Goal: Transaction & Acquisition: Purchase product/service

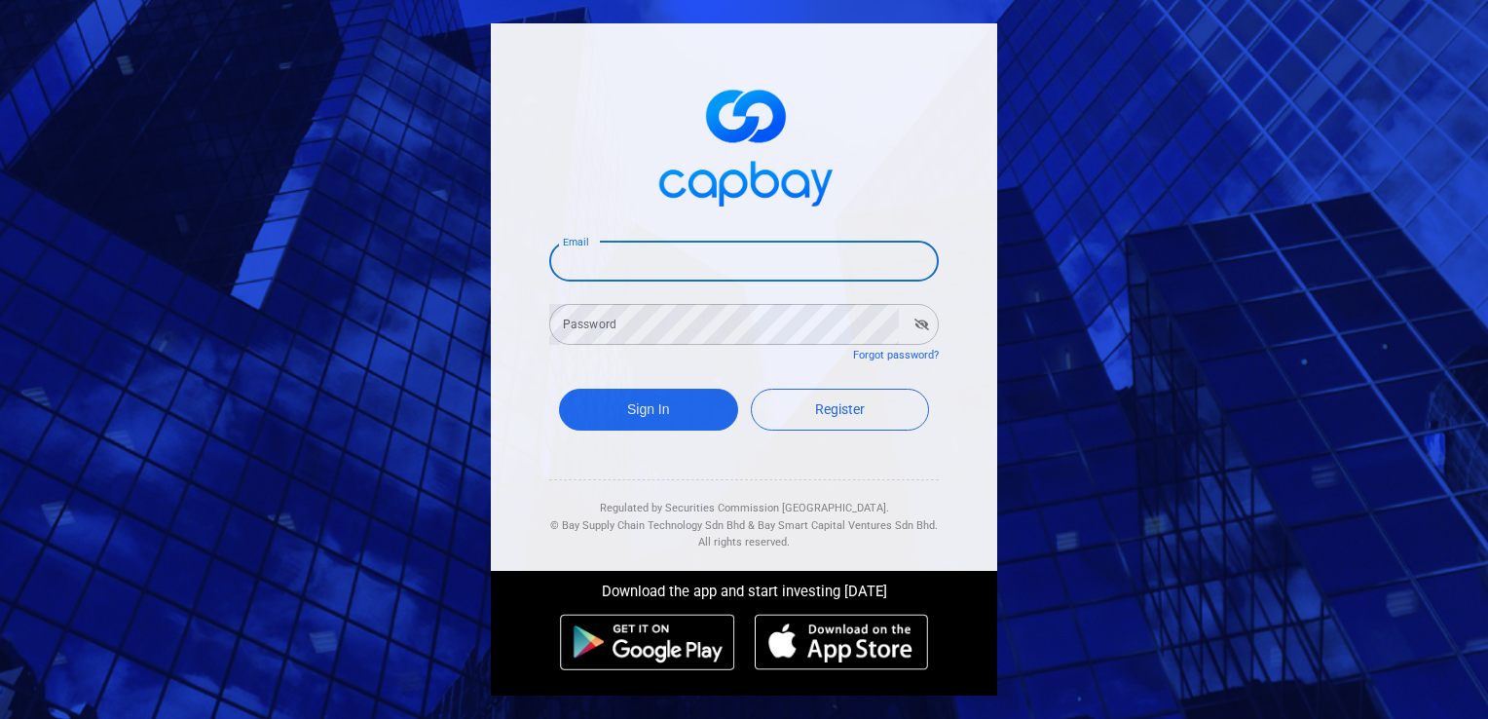
click at [628, 246] on input "Email" at bounding box center [743, 261] width 389 height 41
type input "[EMAIL_ADDRESS][DOMAIN_NAME]"
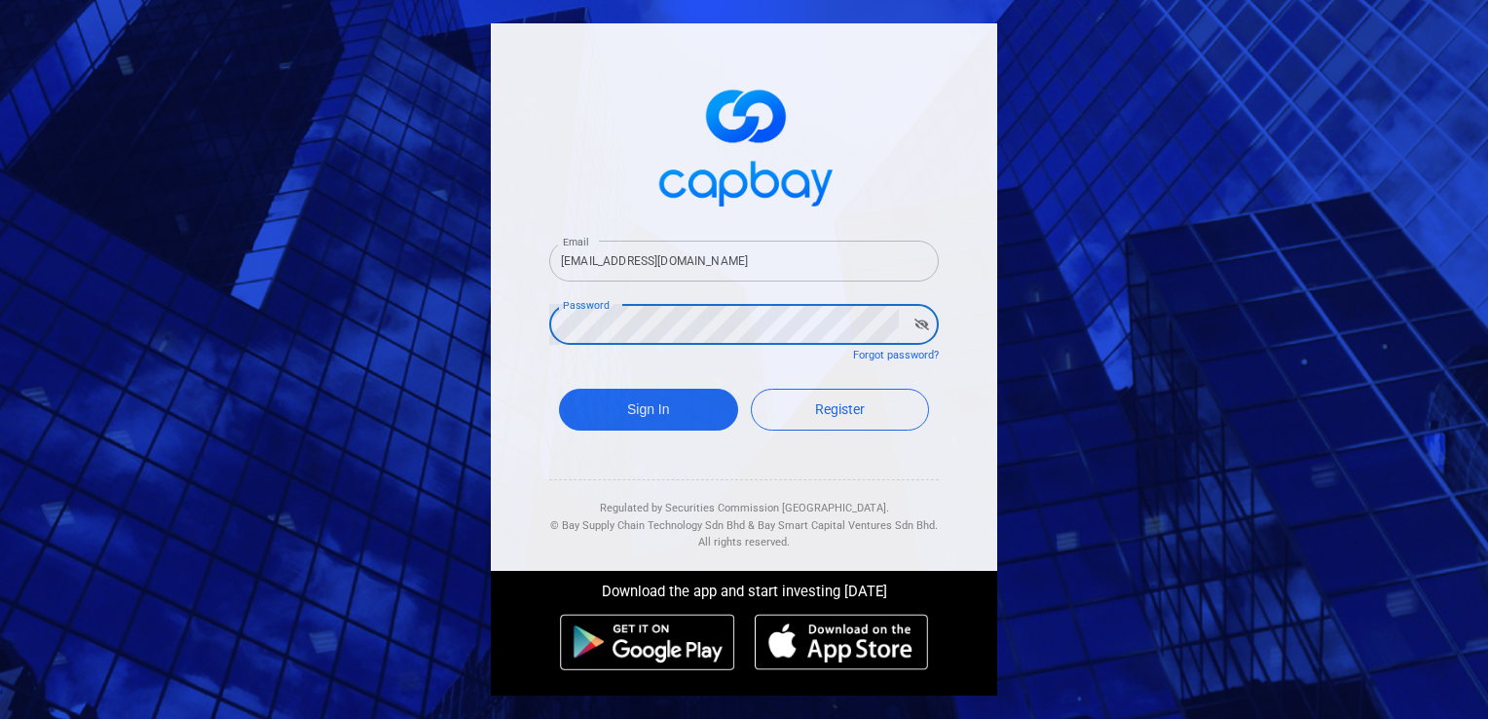
click at [559, 389] on button "Sign In" at bounding box center [648, 410] width 179 height 42
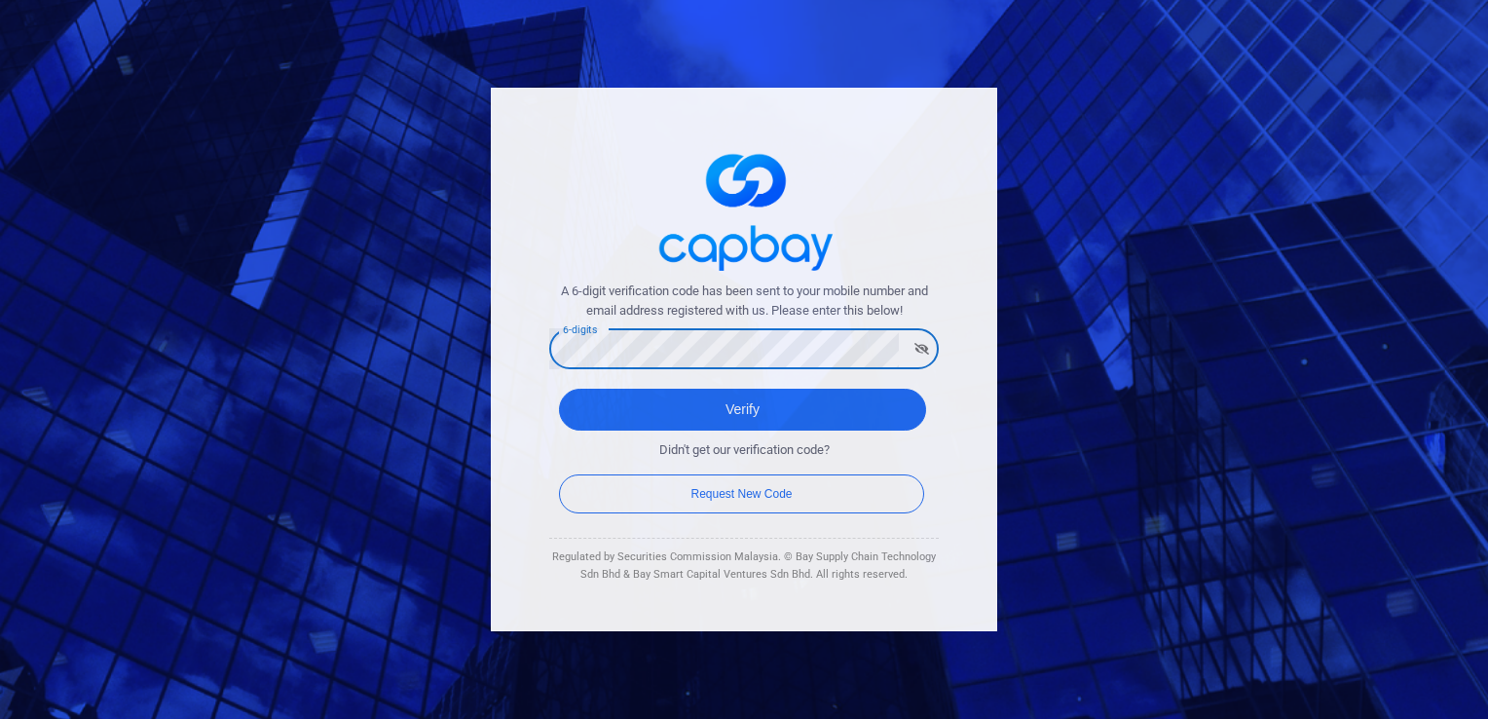
click at [559, 389] on button "Verify" at bounding box center [742, 410] width 367 height 42
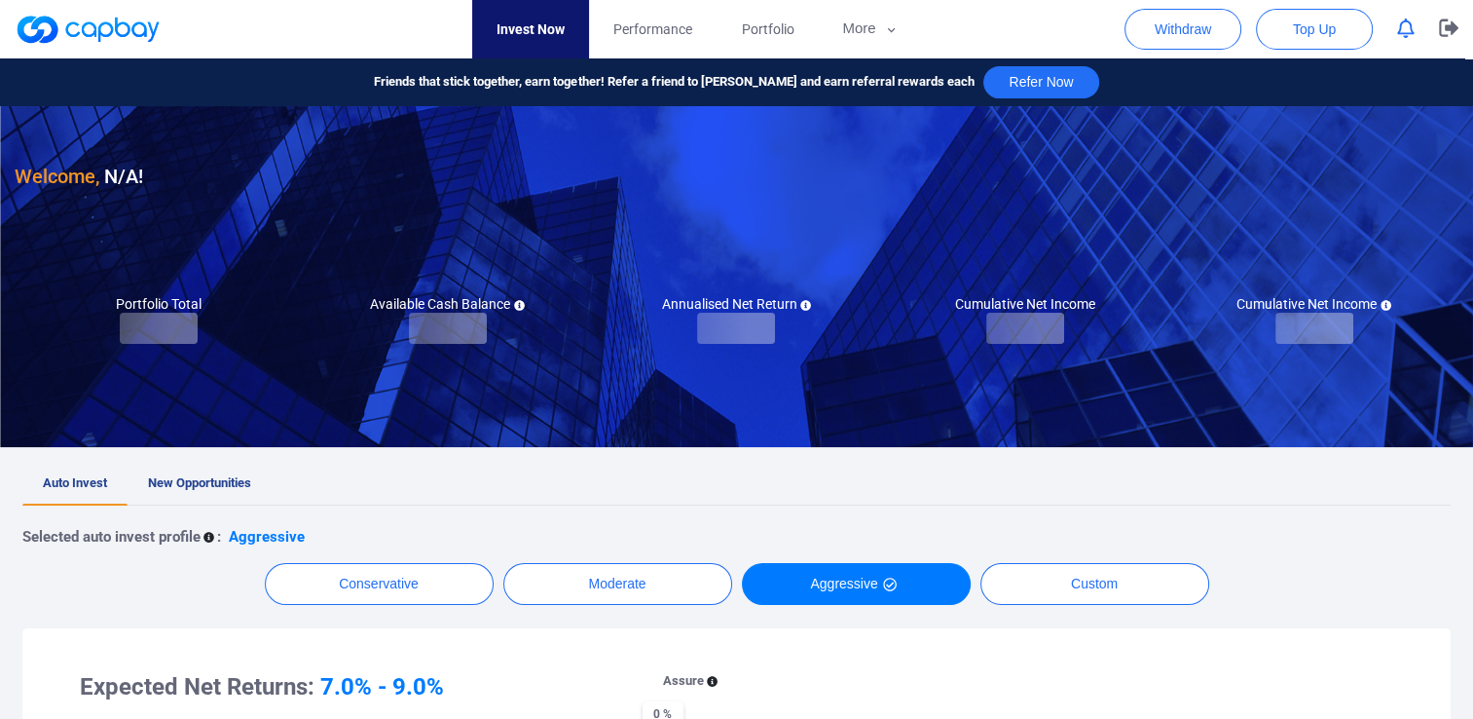
checkbox input "true"
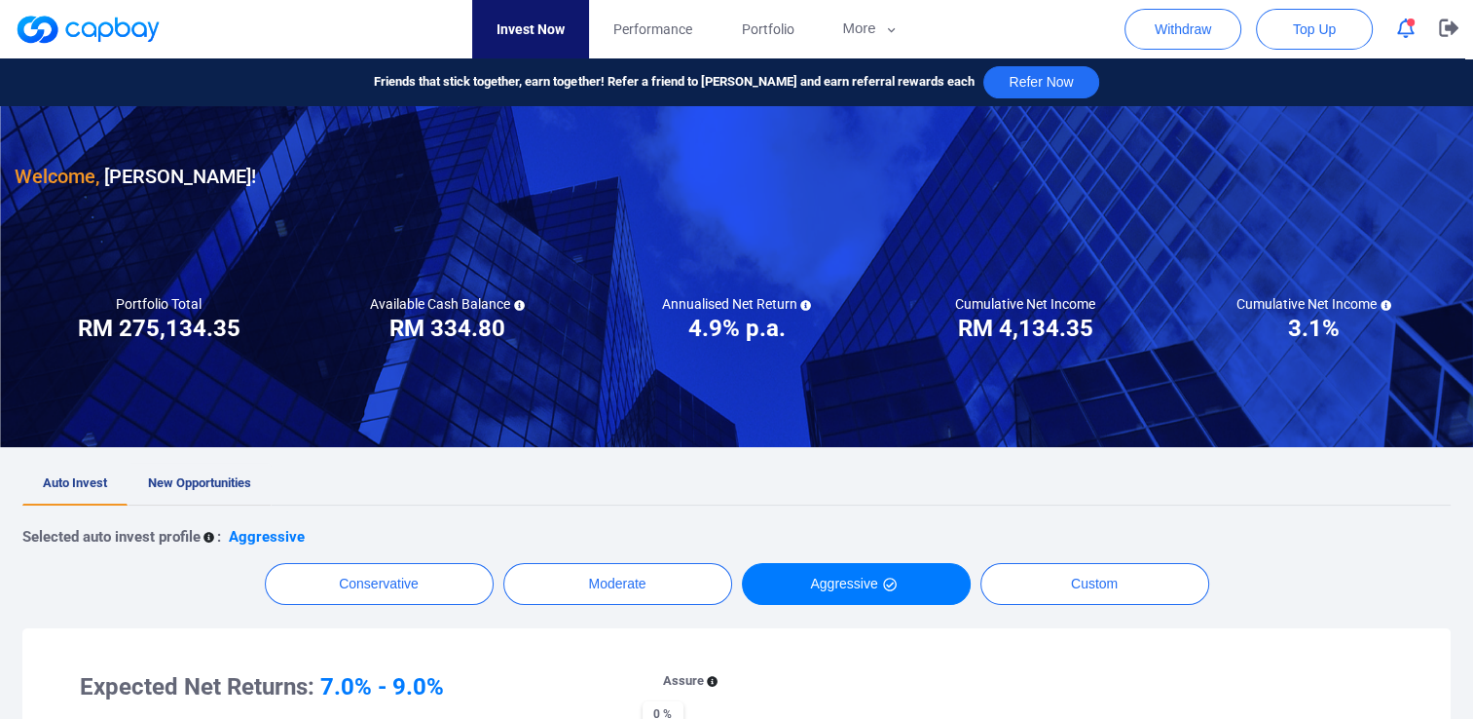
click at [184, 473] on link "New Opportunities" at bounding box center [200, 484] width 144 height 43
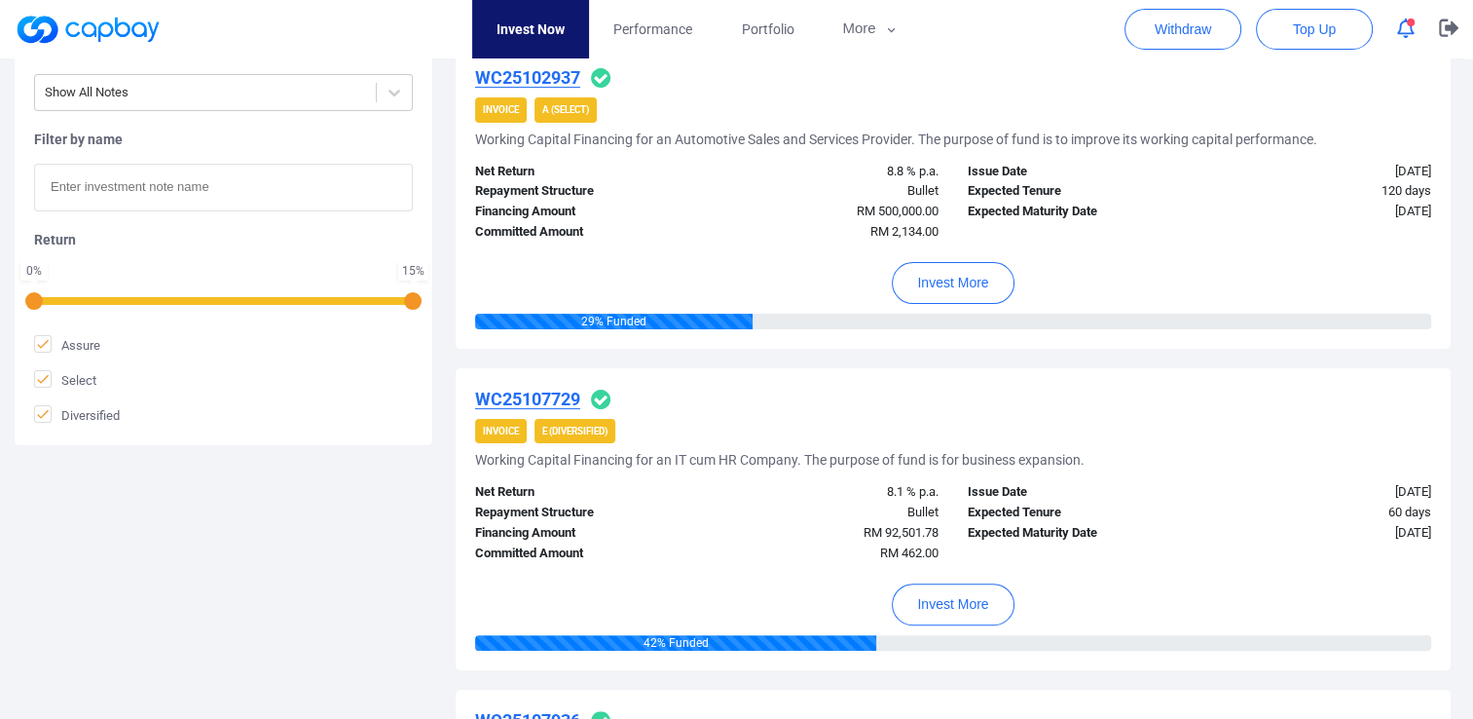
scroll to position [487, 0]
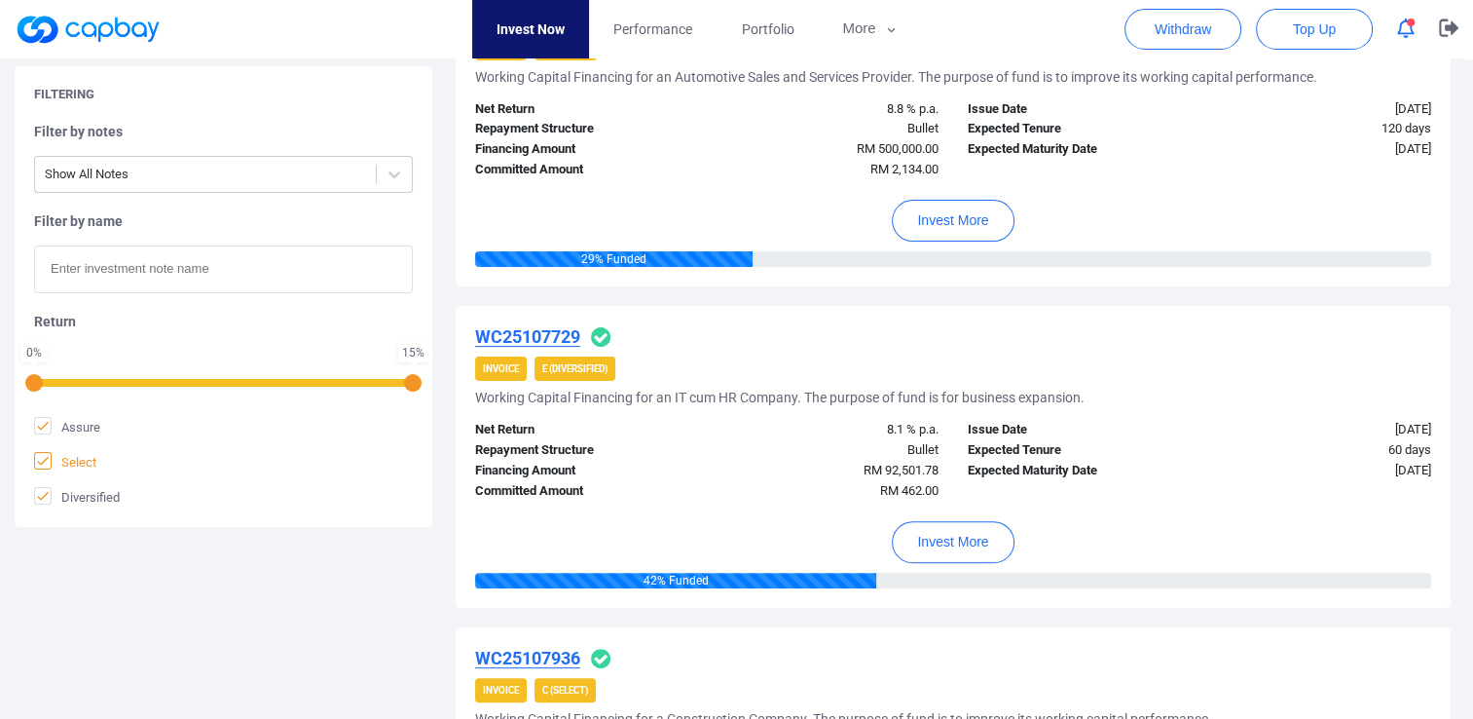
click at [48, 464] on icon at bounding box center [43, 461] width 16 height 16
click at [0, 0] on input "Select" at bounding box center [0, 0] width 0 height 0
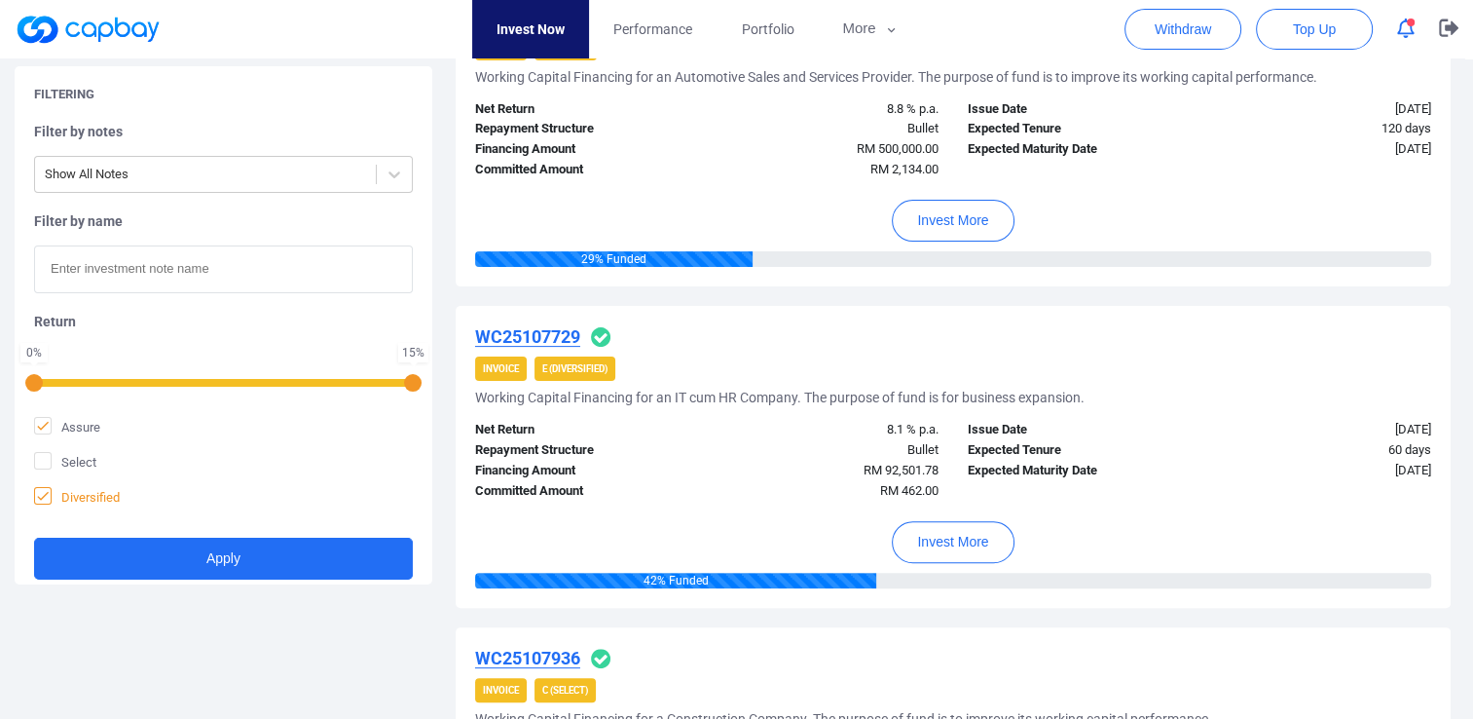
click at [43, 501] on icon at bounding box center [43, 496] width 16 height 16
click at [0, 0] on input "Diversified" at bounding box center [0, 0] width 0 height 0
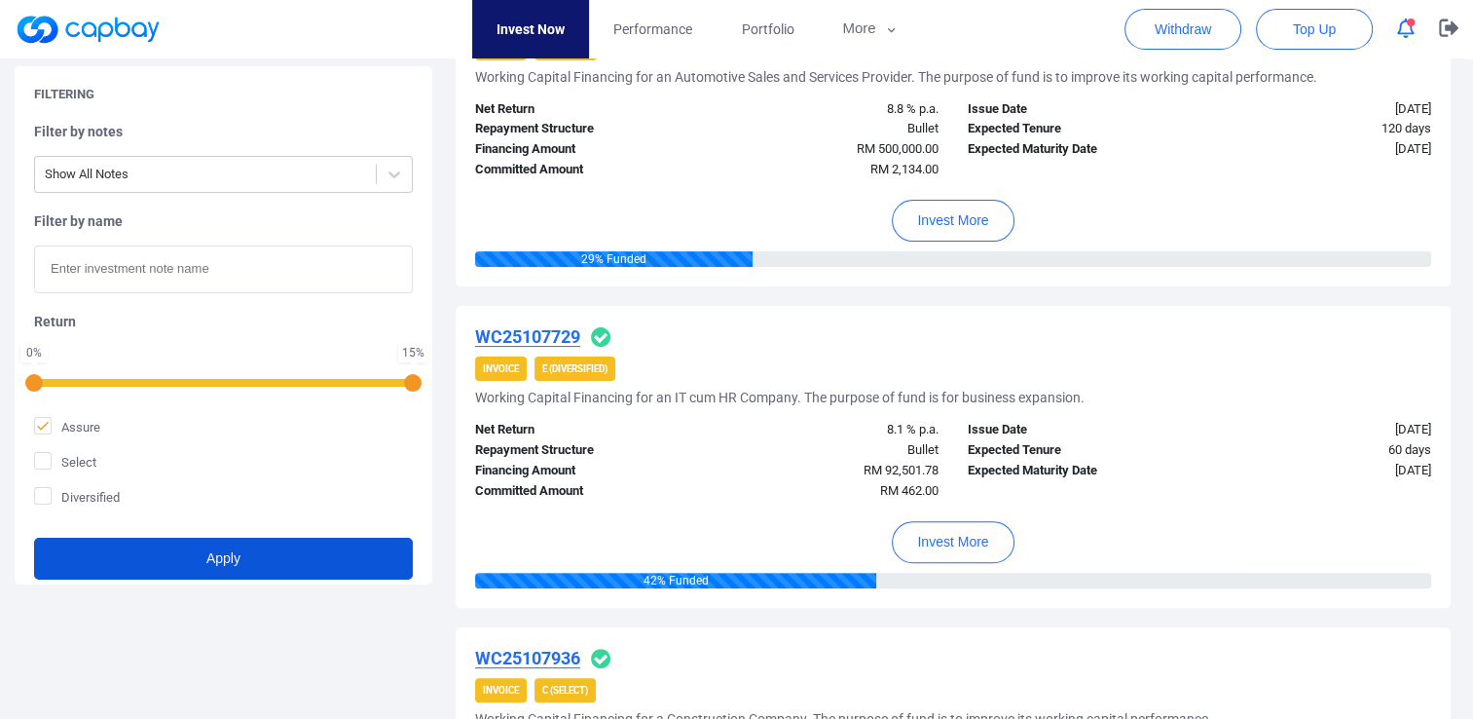
click at [158, 564] on button "Apply" at bounding box center [223, 559] width 379 height 42
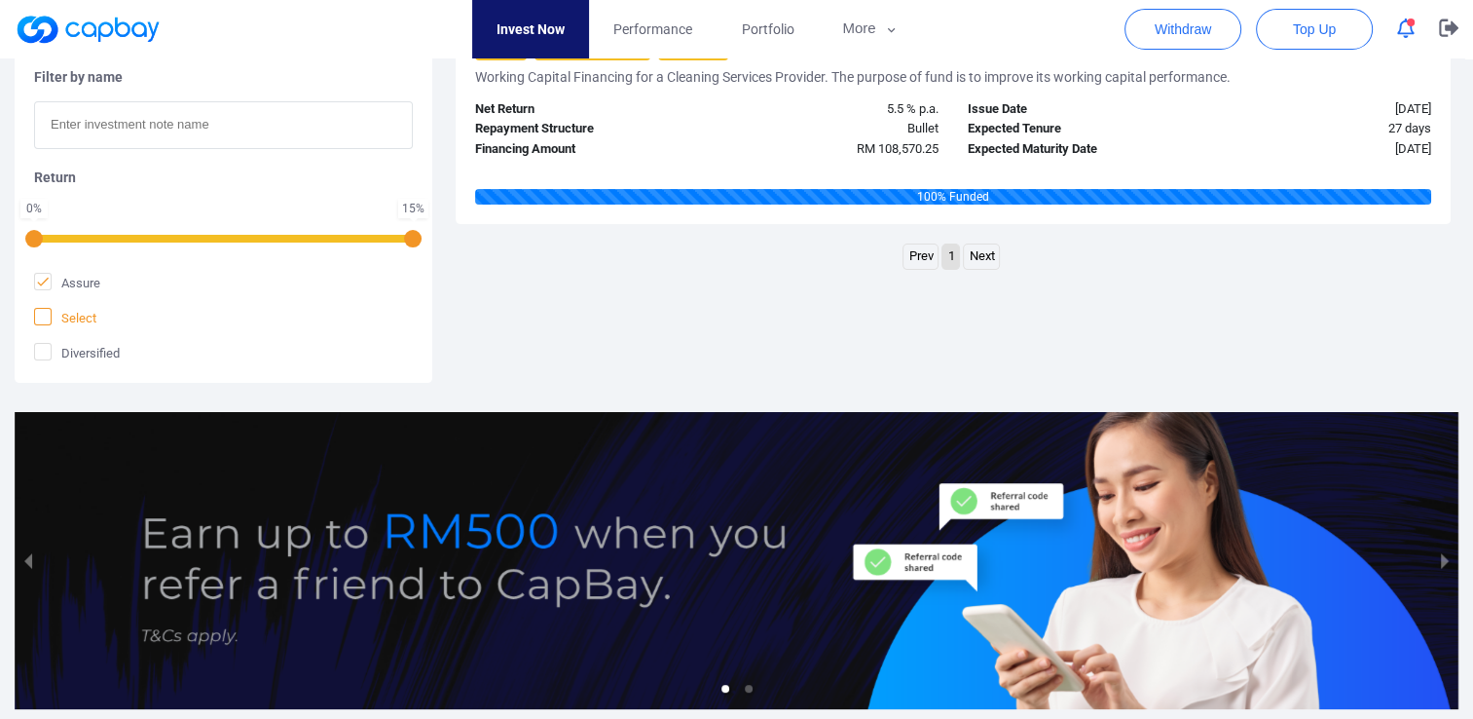
click at [43, 310] on icon at bounding box center [43, 317] width 16 height 16
click at [0, 0] on input "Select" at bounding box center [0, 0] width 0 height 0
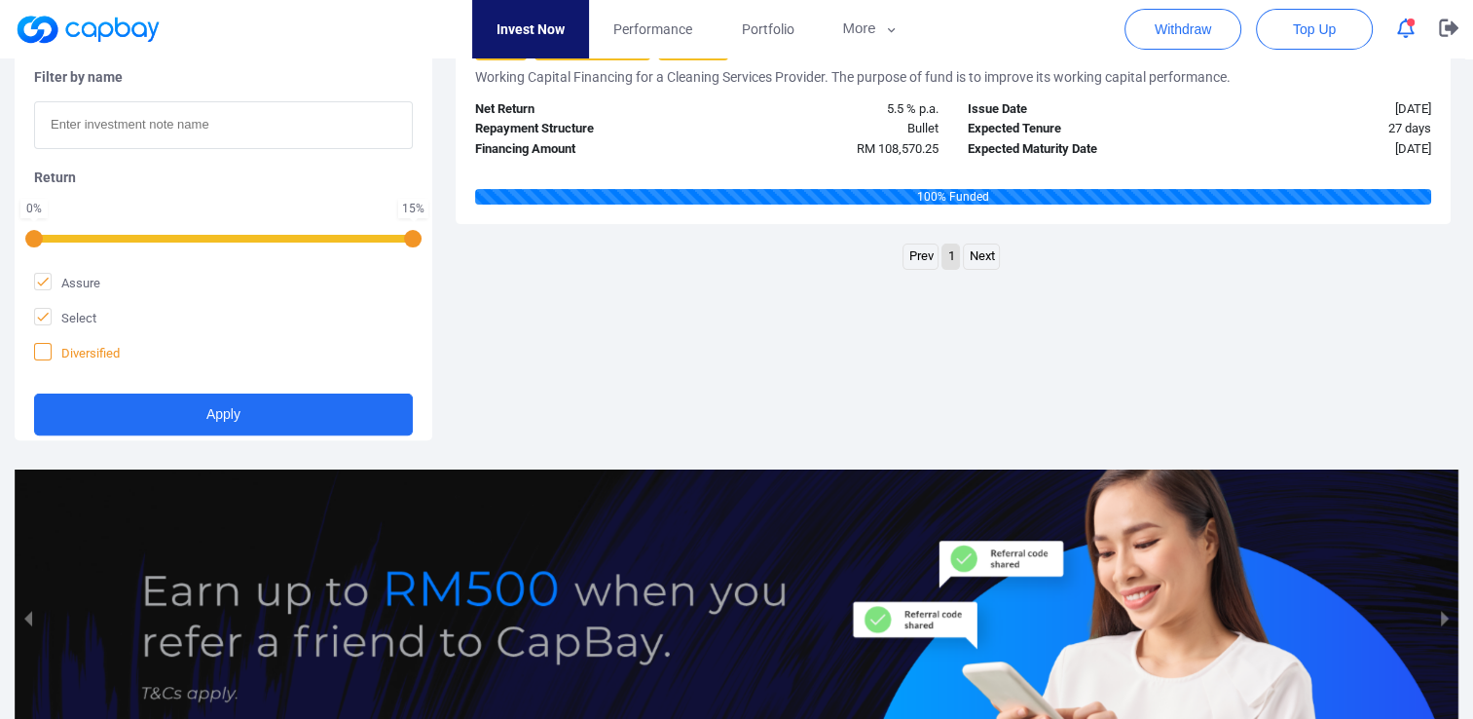
click at [48, 352] on icon at bounding box center [43, 352] width 16 height 16
click at [0, 0] on input "Diversified" at bounding box center [0, 0] width 0 height 0
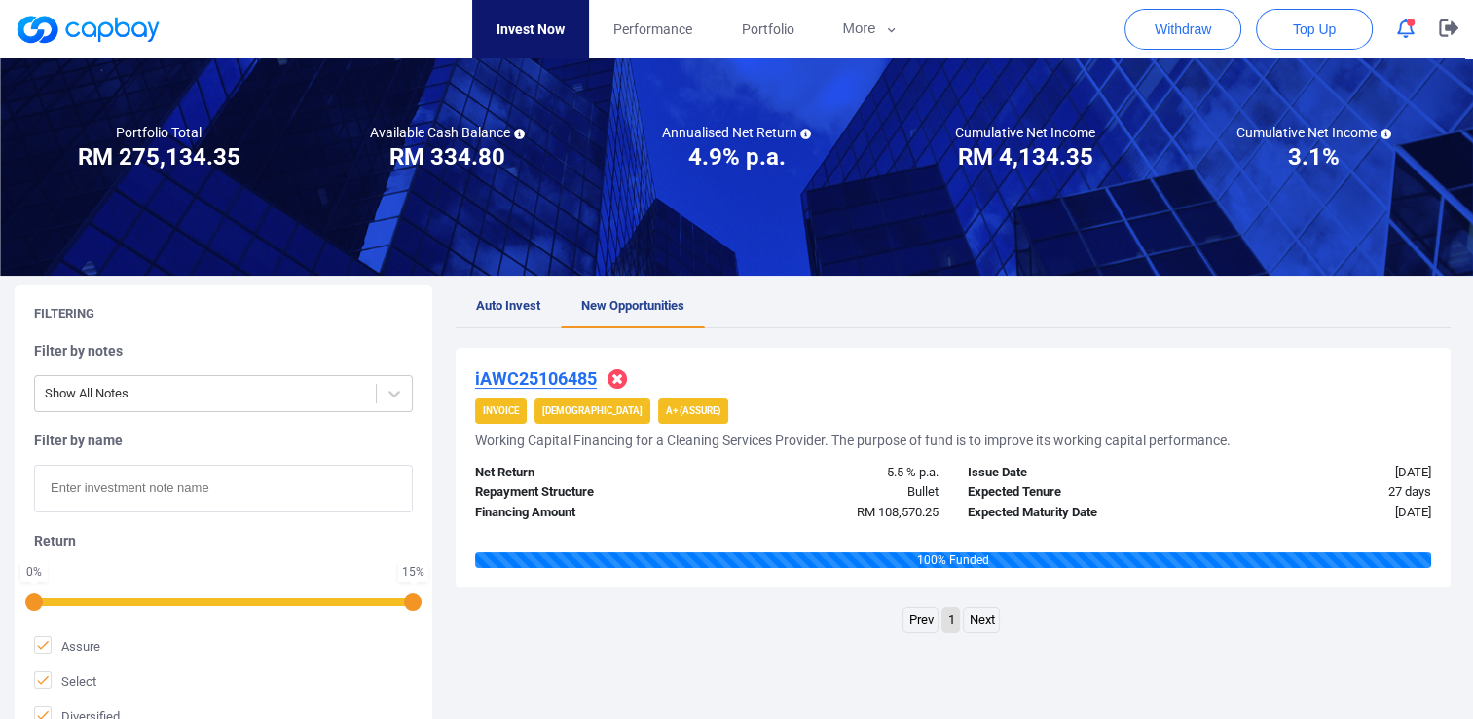
scroll to position [389, 0]
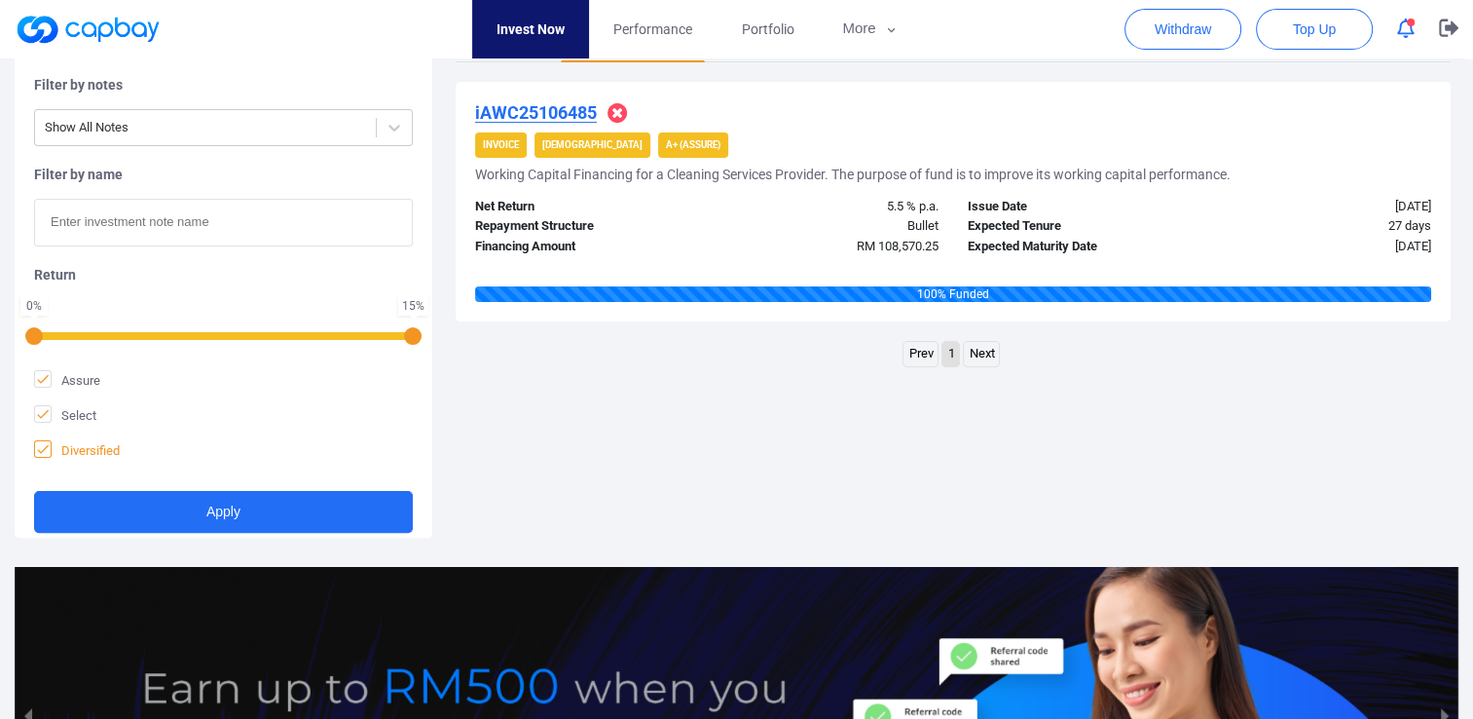
click at [43, 450] on icon at bounding box center [43, 449] width 16 height 16
click at [0, 0] on input "Diversified" at bounding box center [0, 0] width 0 height 0
click at [40, 415] on icon at bounding box center [43, 414] width 16 height 16
click at [0, 0] on input "Select" at bounding box center [0, 0] width 0 height 0
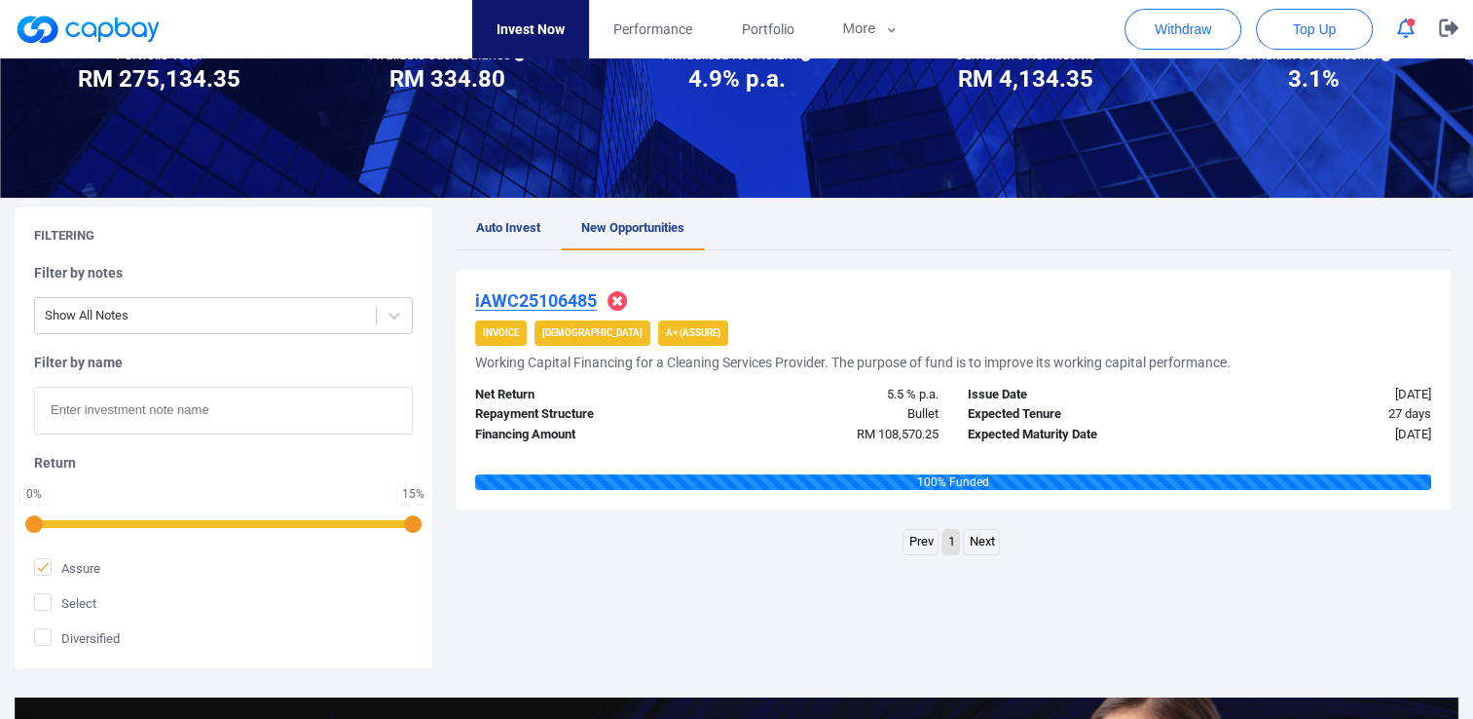
scroll to position [195, 0]
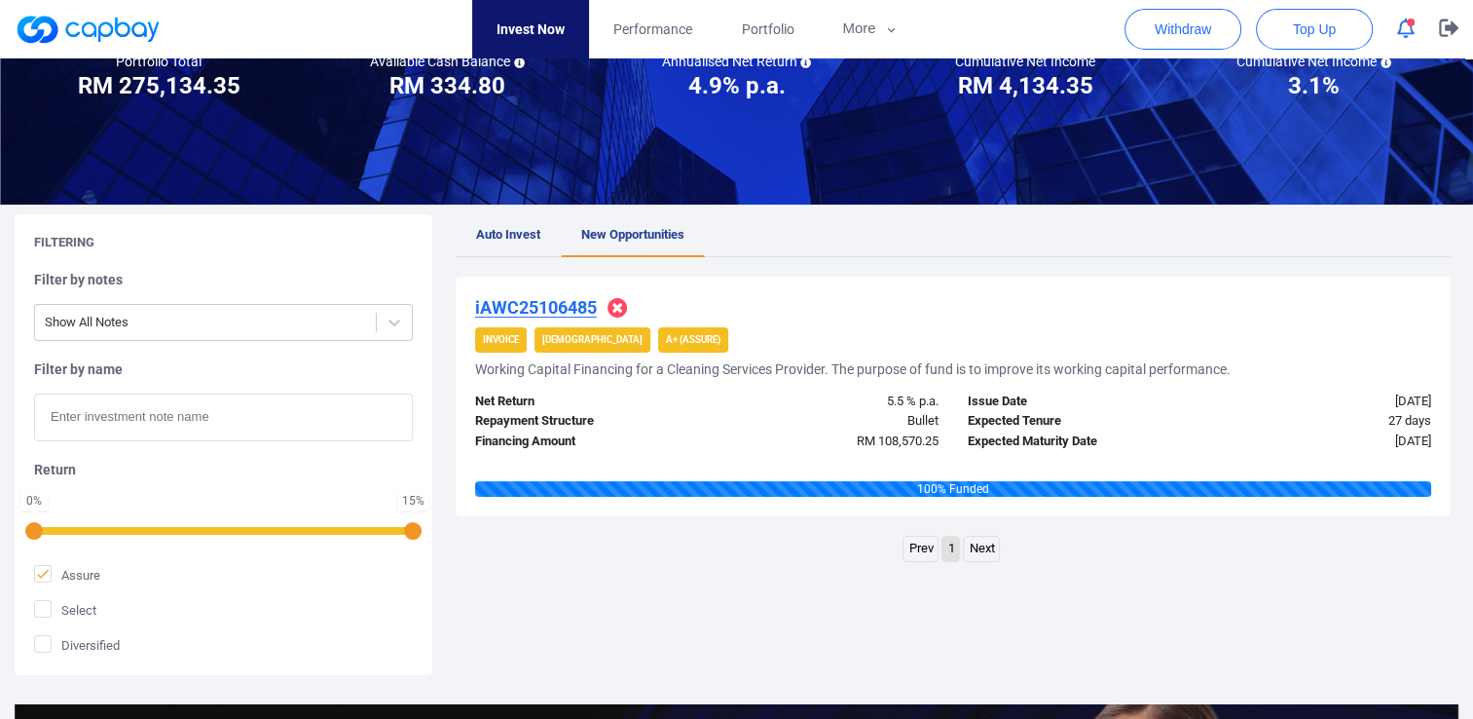
click at [521, 239] on span "Auto Invest" at bounding box center [508, 234] width 64 height 15
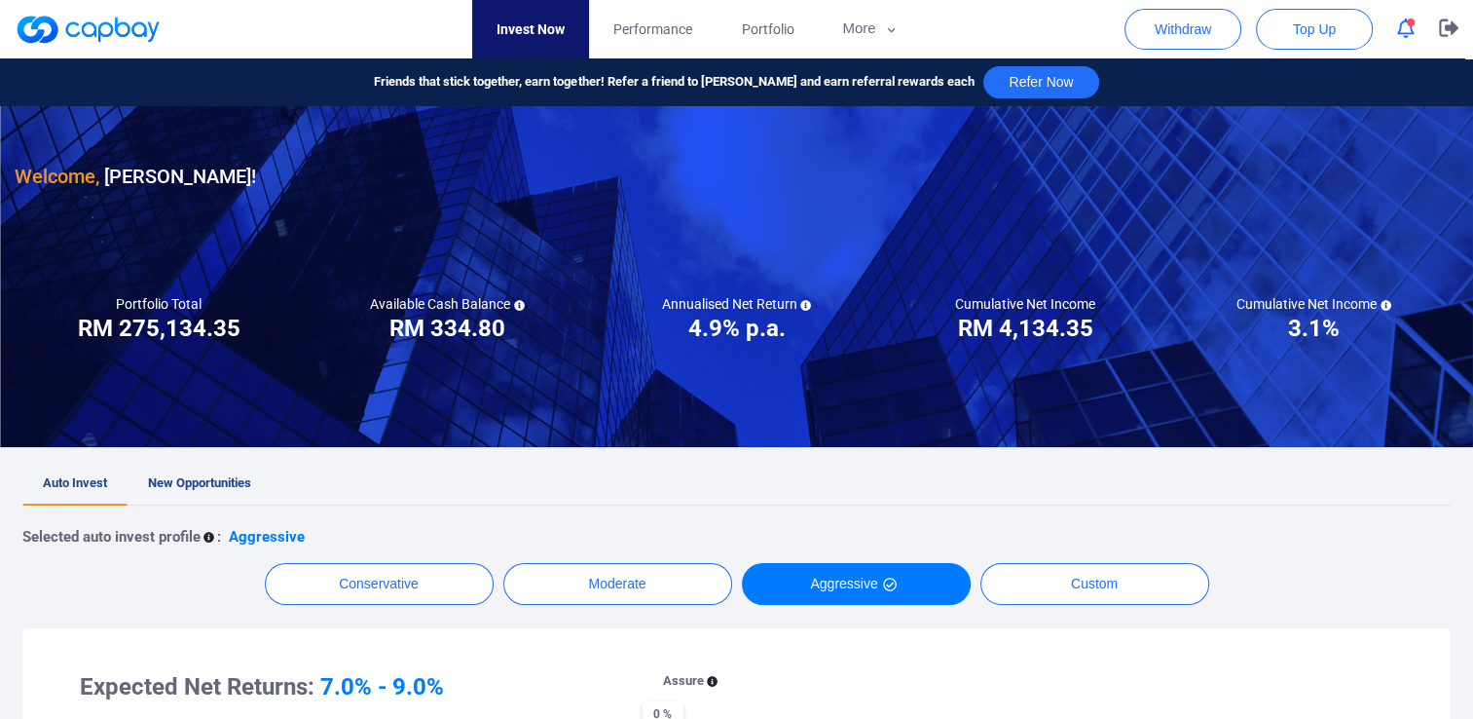
click at [1402, 25] on icon "button" at bounding box center [1406, 29] width 18 height 20
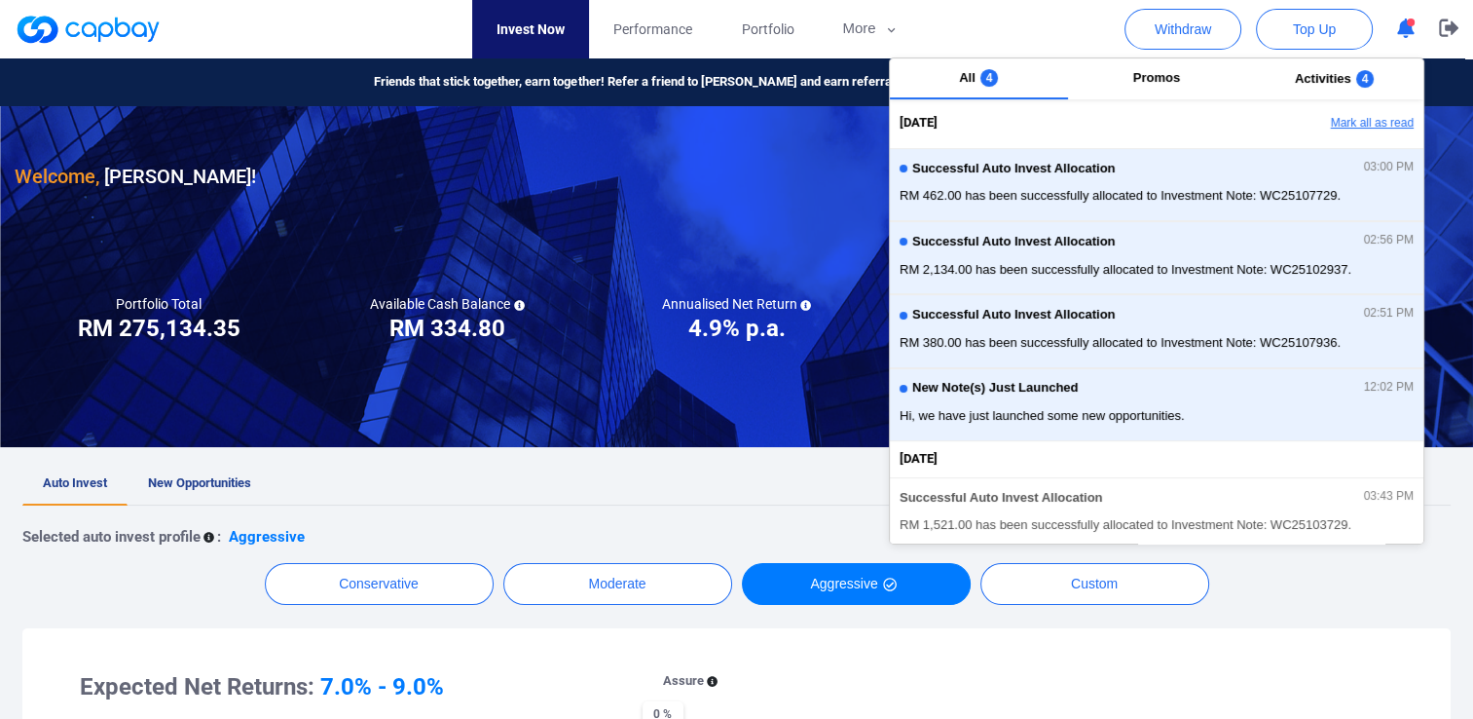
click at [1351, 119] on button "Mark all as read" at bounding box center [1318, 123] width 209 height 33
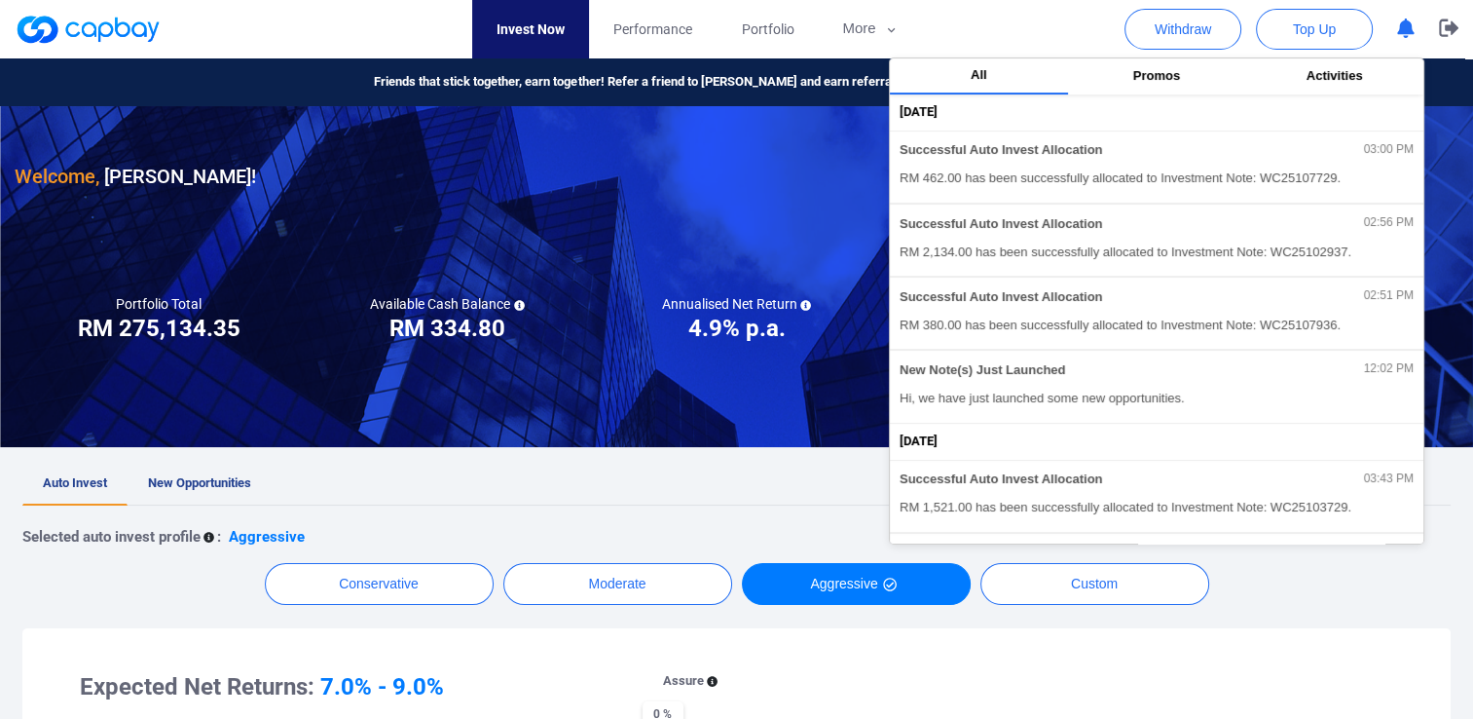
click at [693, 473] on ul "Auto Invest New Opportunities" at bounding box center [736, 484] width 1428 height 43
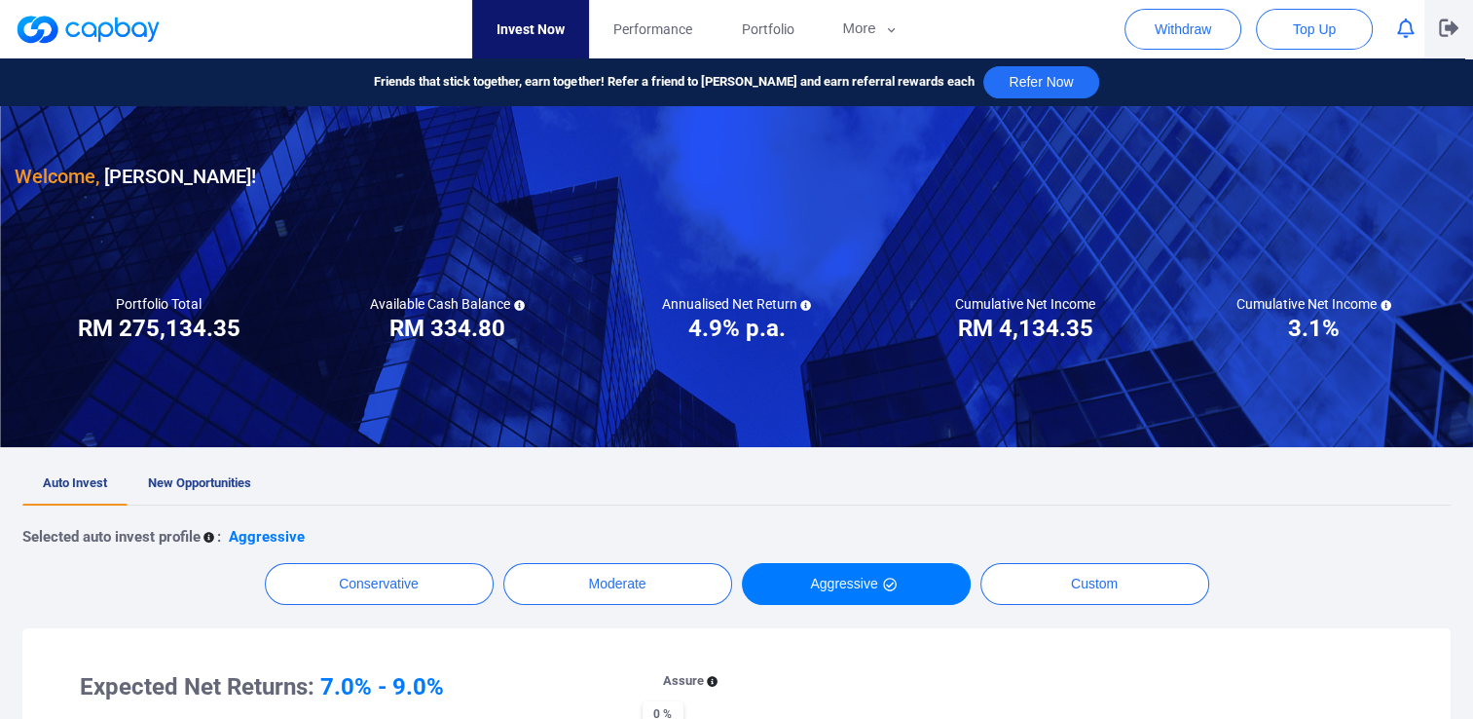
click at [1452, 29] on icon "button" at bounding box center [1448, 28] width 19 height 18
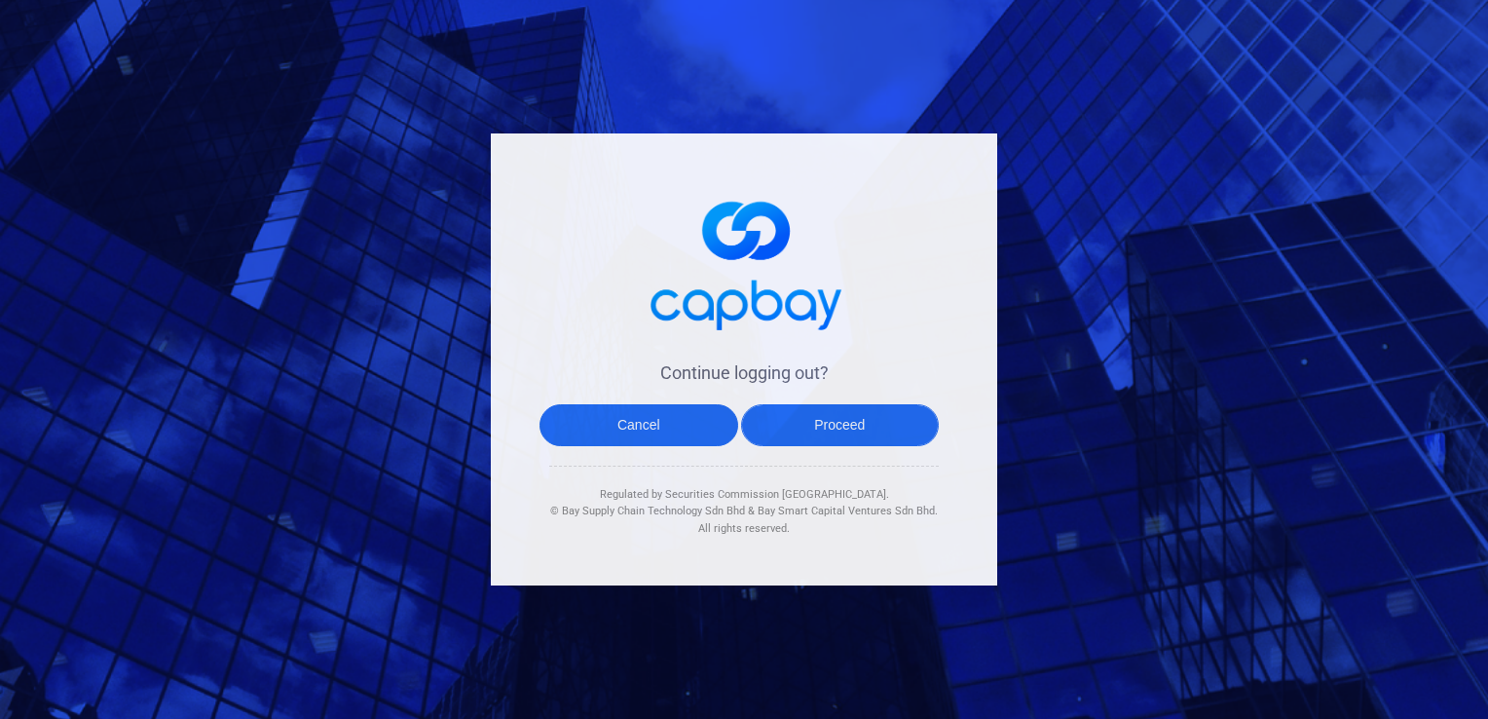
click at [843, 425] on button "Proceed" at bounding box center [840, 425] width 199 height 42
